Goal: Task Accomplishment & Management: Use online tool/utility

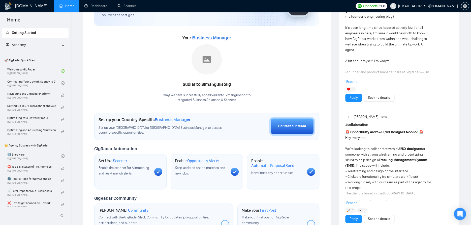
scroll to position [50, 0]
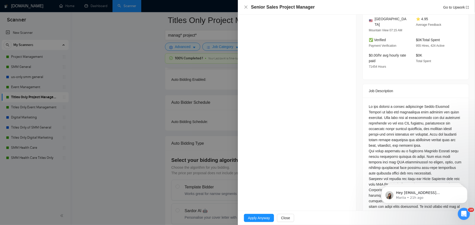
scroll to position [151, 0]
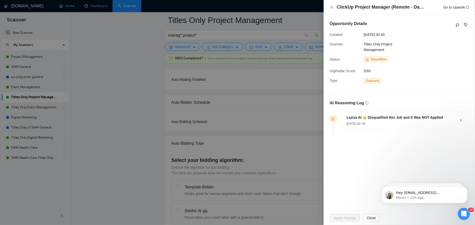
click at [391, 120] on div "Laziza AI 👑 Disqualified this Job and It Was NOT Applied 26 Sep, 2025 00: 40" at bounding box center [395, 120] width 97 height 11
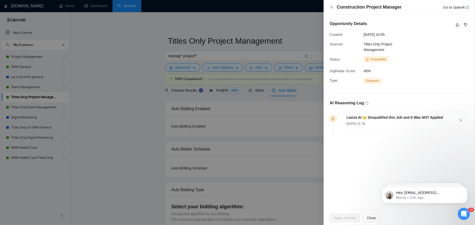
click at [379, 115] on h5 "Laziza AI 👑 Disqualified this Job and It Was NOT Applied" at bounding box center [395, 117] width 97 height 5
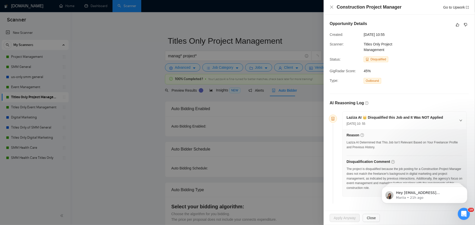
scroll to position [0, 0]
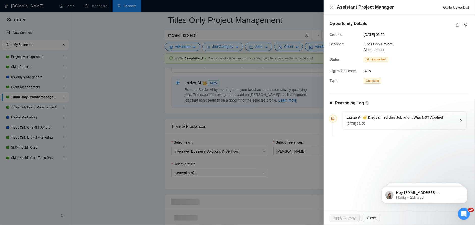
drag, startPoint x: 331, startPoint y: 7, endPoint x: 192, endPoint y: 7, distance: 139.0
click at [331, 7] on icon "close" at bounding box center [332, 7] width 4 height 4
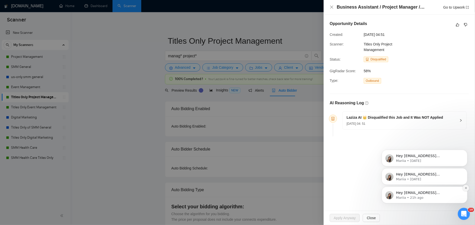
click at [465, 190] on button "Dismiss notification" at bounding box center [465, 187] width 7 height 7
drag, startPoint x: 465, startPoint y: 207, endPoint x: 465, endPoint y: 190, distance: 16.6
click at [465, 188] on button "Dismiss notification" at bounding box center [465, 187] width 7 height 7
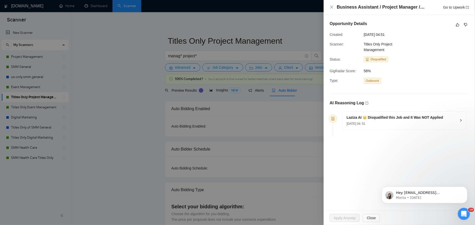
drag, startPoint x: 465, startPoint y: 211, endPoint x: 465, endPoint y: 190, distance: 20.7
click at [465, 190] on button "Dismiss notification" at bounding box center [465, 187] width 5 height 5
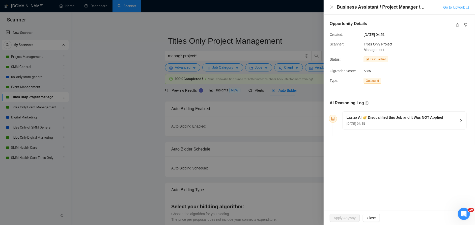
click at [454, 8] on link "Go to Upwork" at bounding box center [456, 7] width 26 height 4
